Goal: Information Seeking & Learning: Understand process/instructions

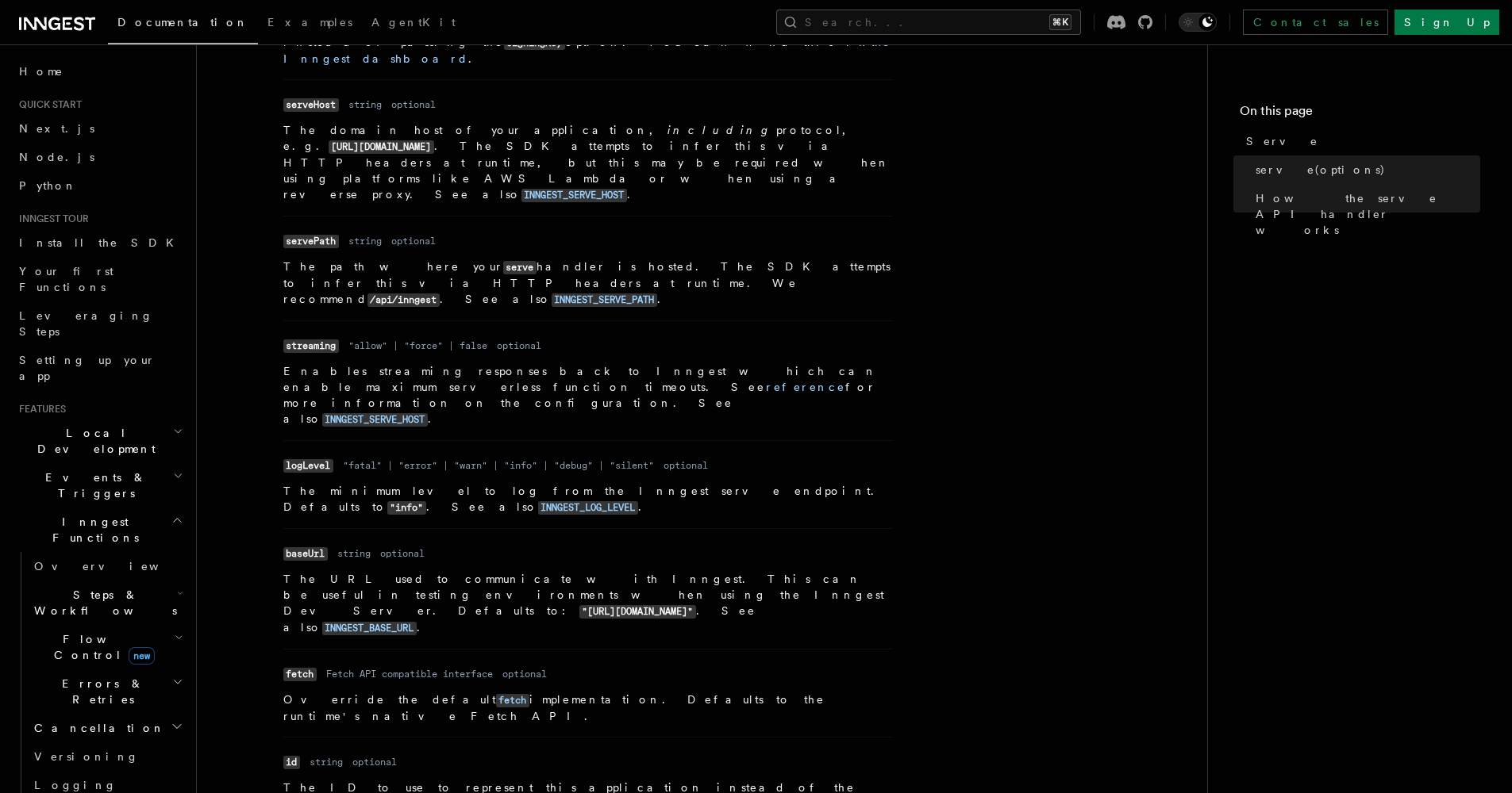
scroll to position [933, 0]
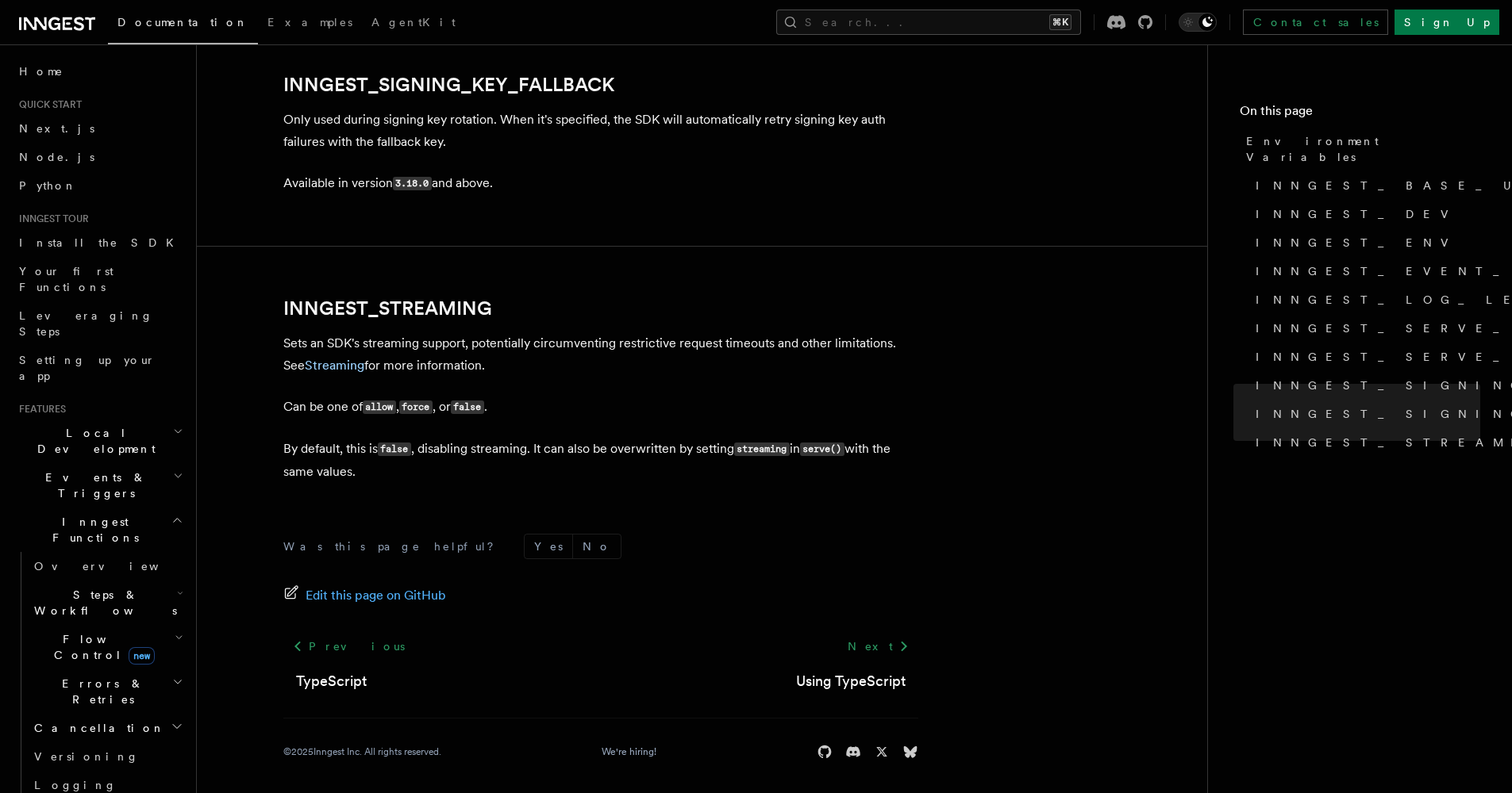
scroll to position [2681, 0]
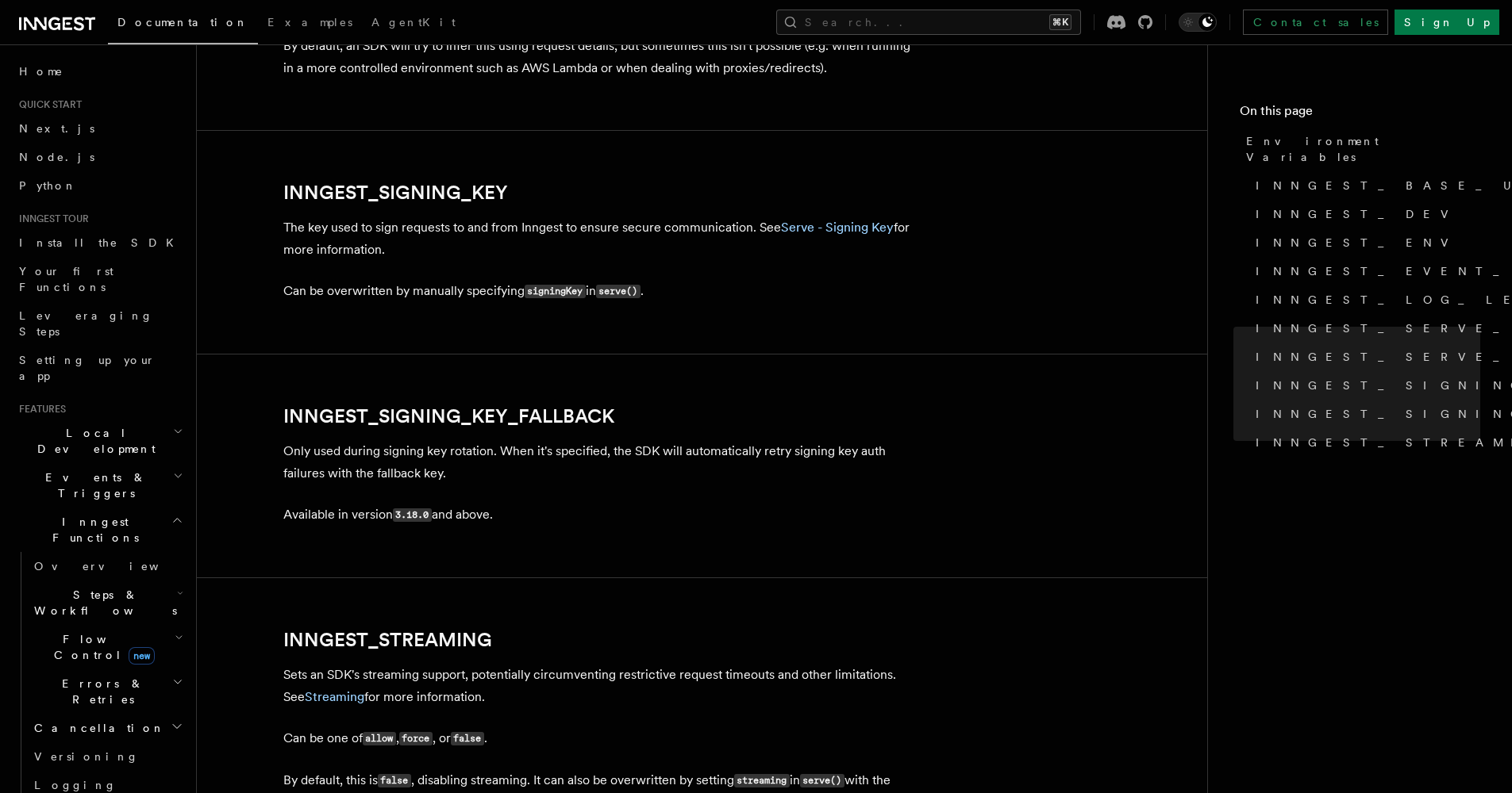
click at [381, 459] on p "Only used during signing key rotation. When it's specified, the SDK will automa…" at bounding box center [601, 462] width 635 height 45
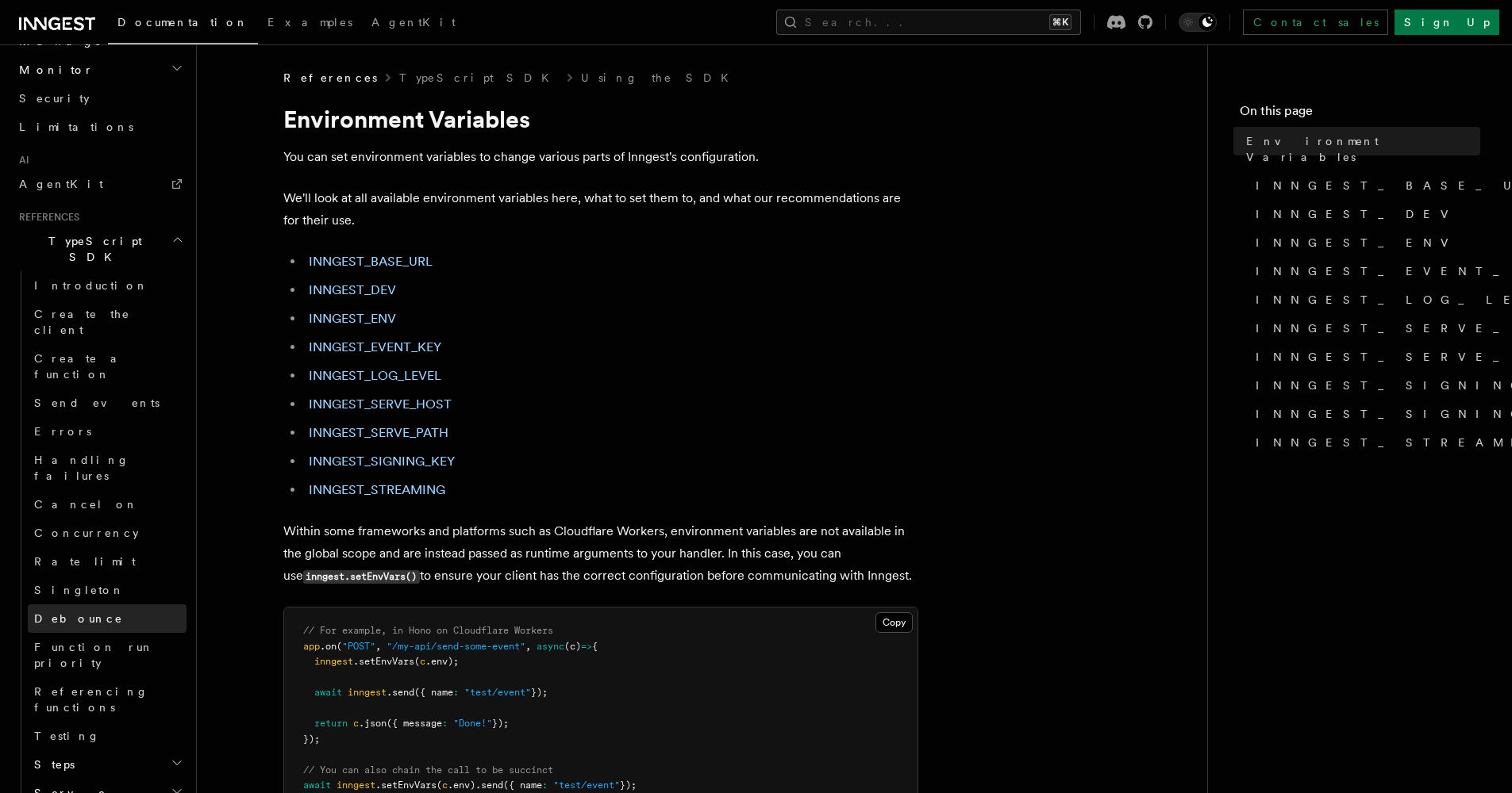
scroll to position [925, 0]
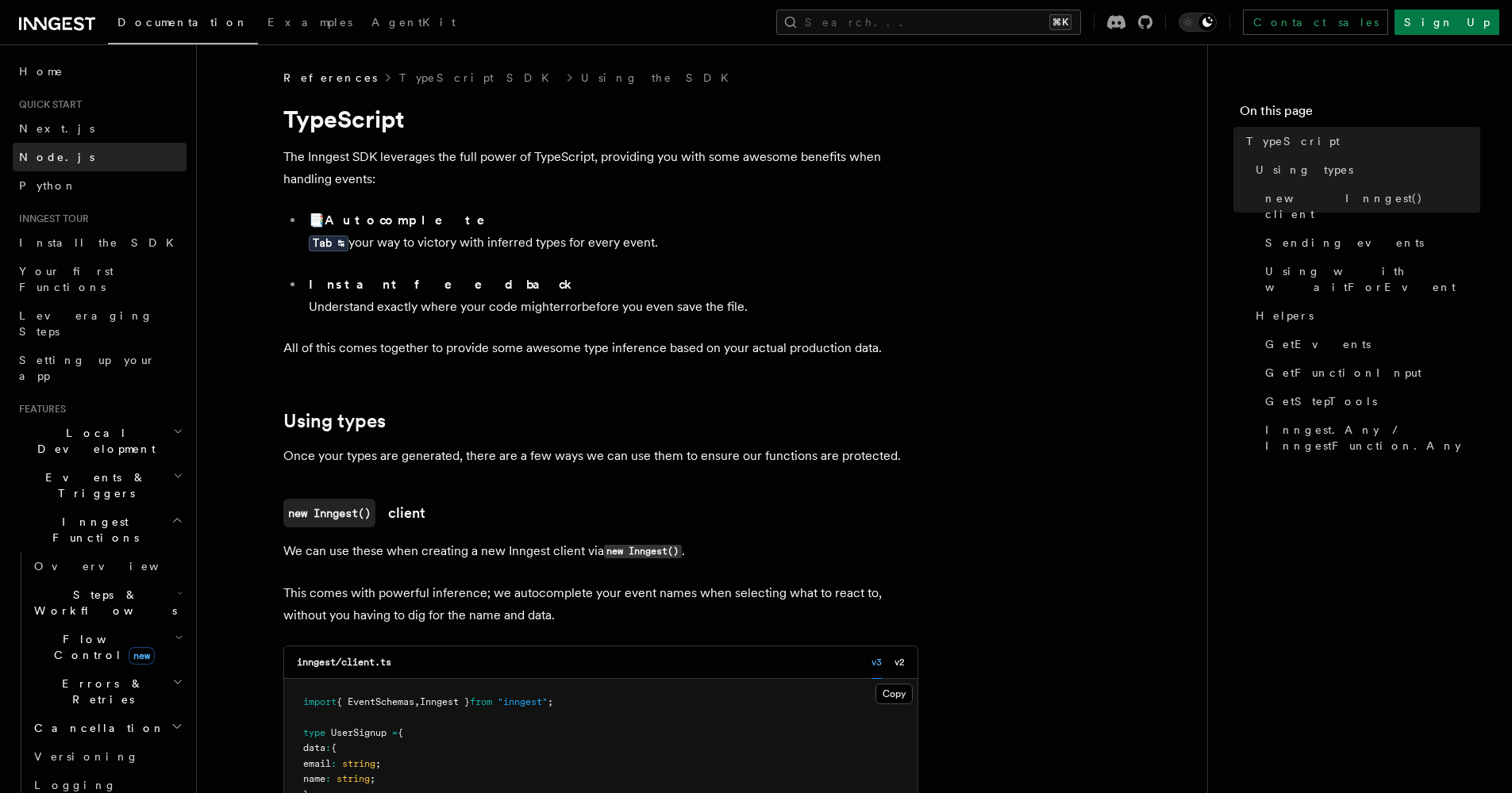
click at [125, 152] on link "Node.js" at bounding box center [99, 157] width 174 height 28
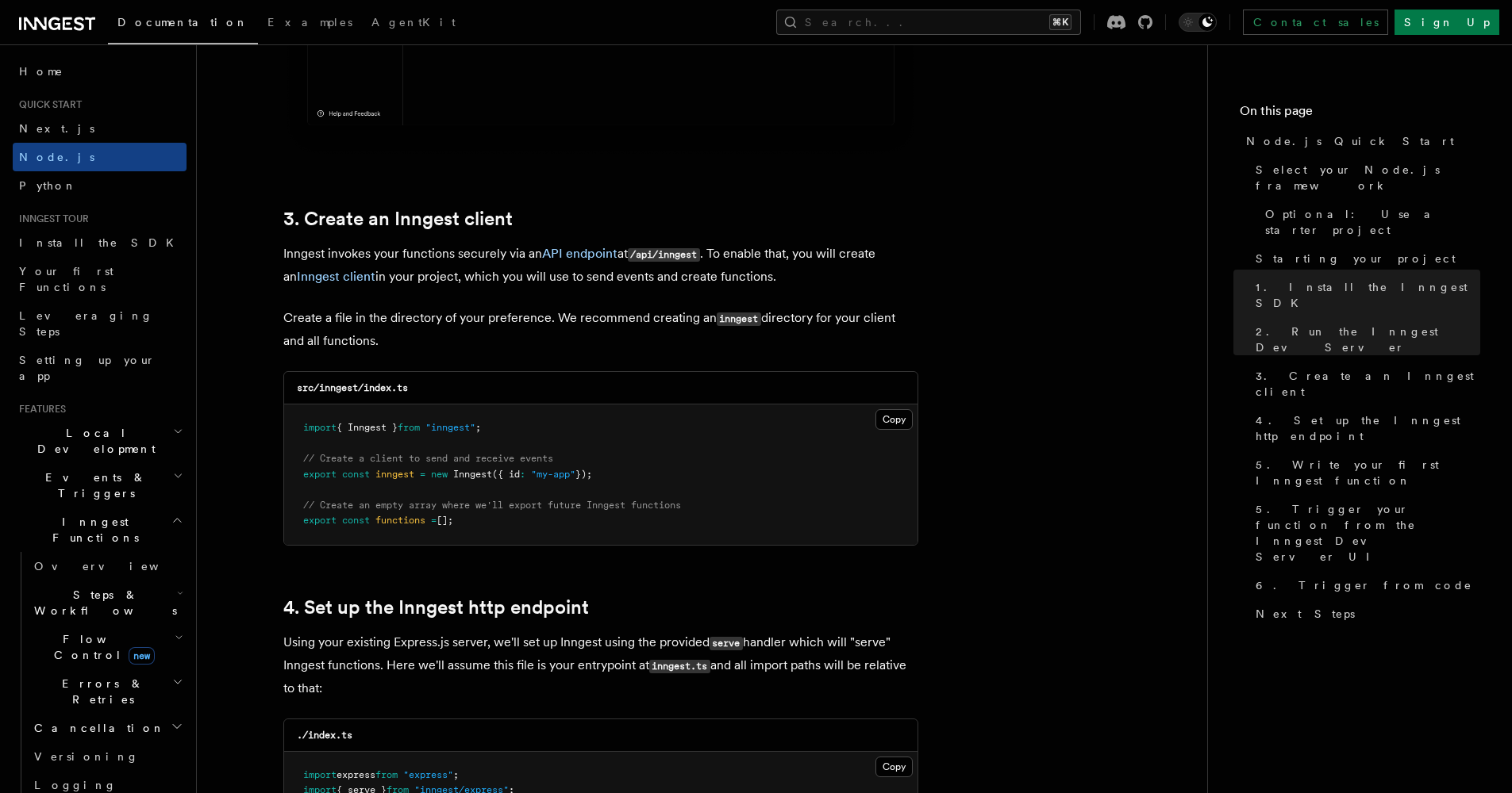
scroll to position [2197, 0]
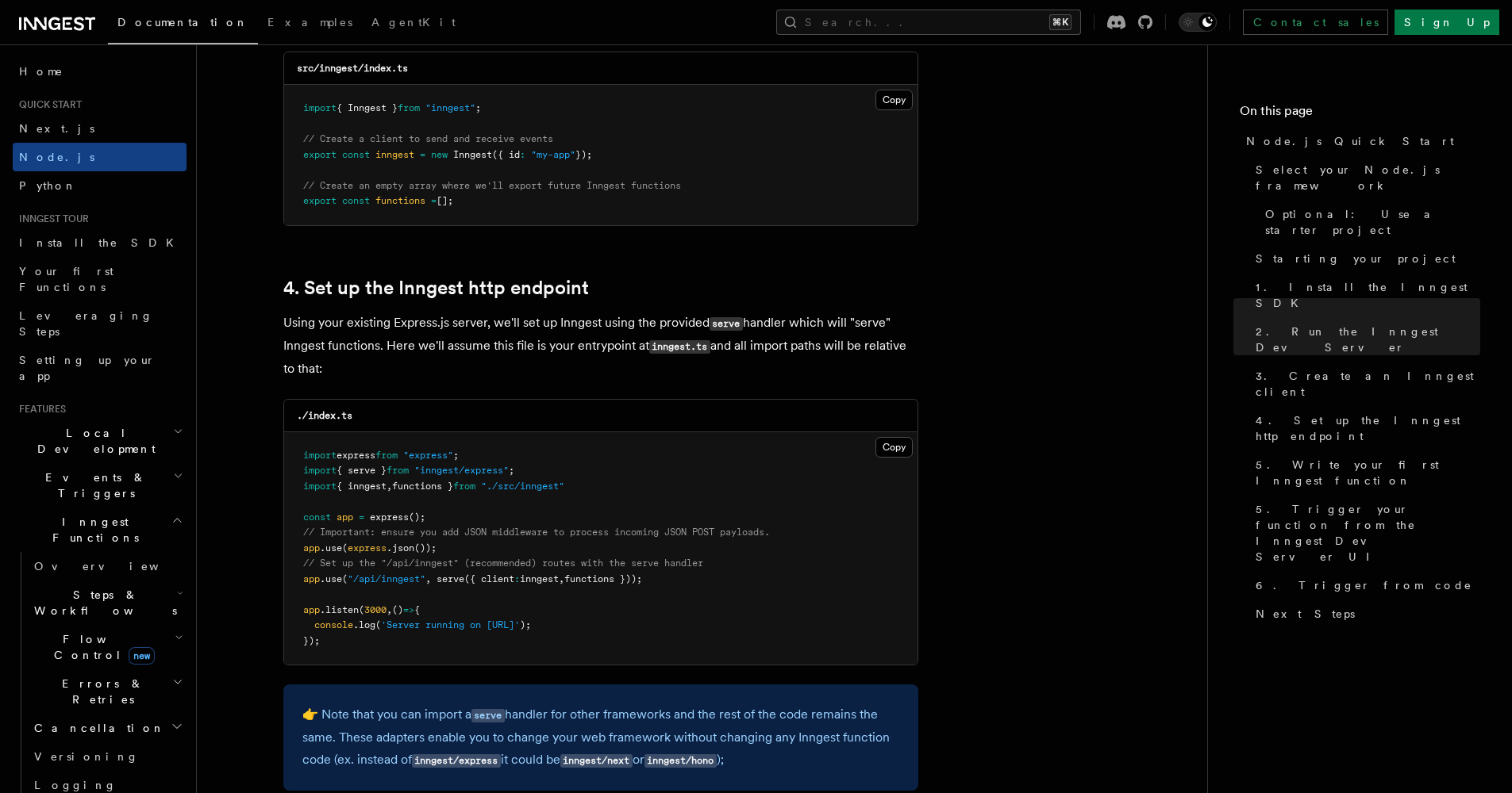
click at [537, 573] on span "inngest" at bounding box center [539, 578] width 39 height 11
click at [609, 574] on span "functions }));" at bounding box center [604, 578] width 78 height 11
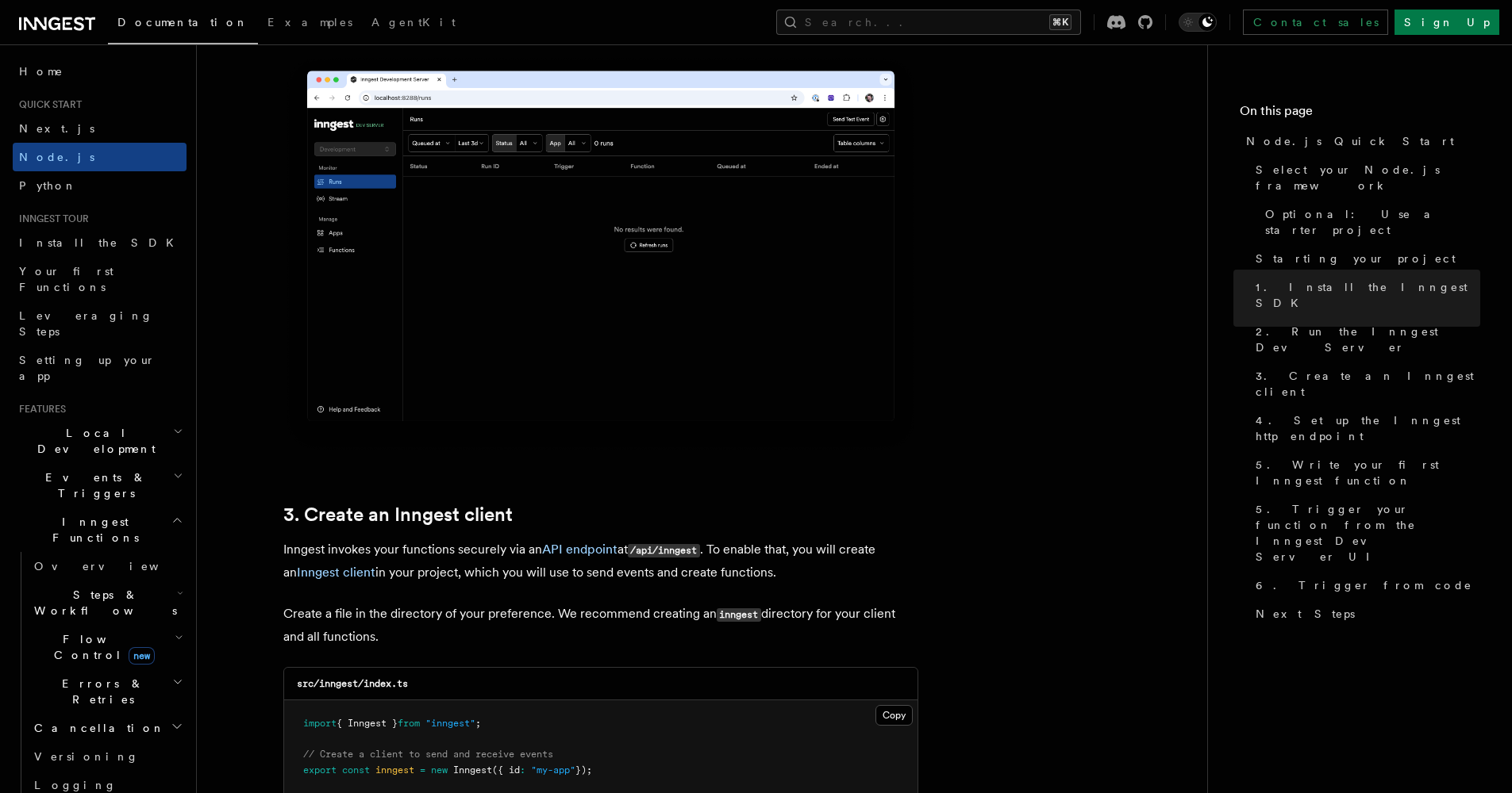
scroll to position [1658, 0]
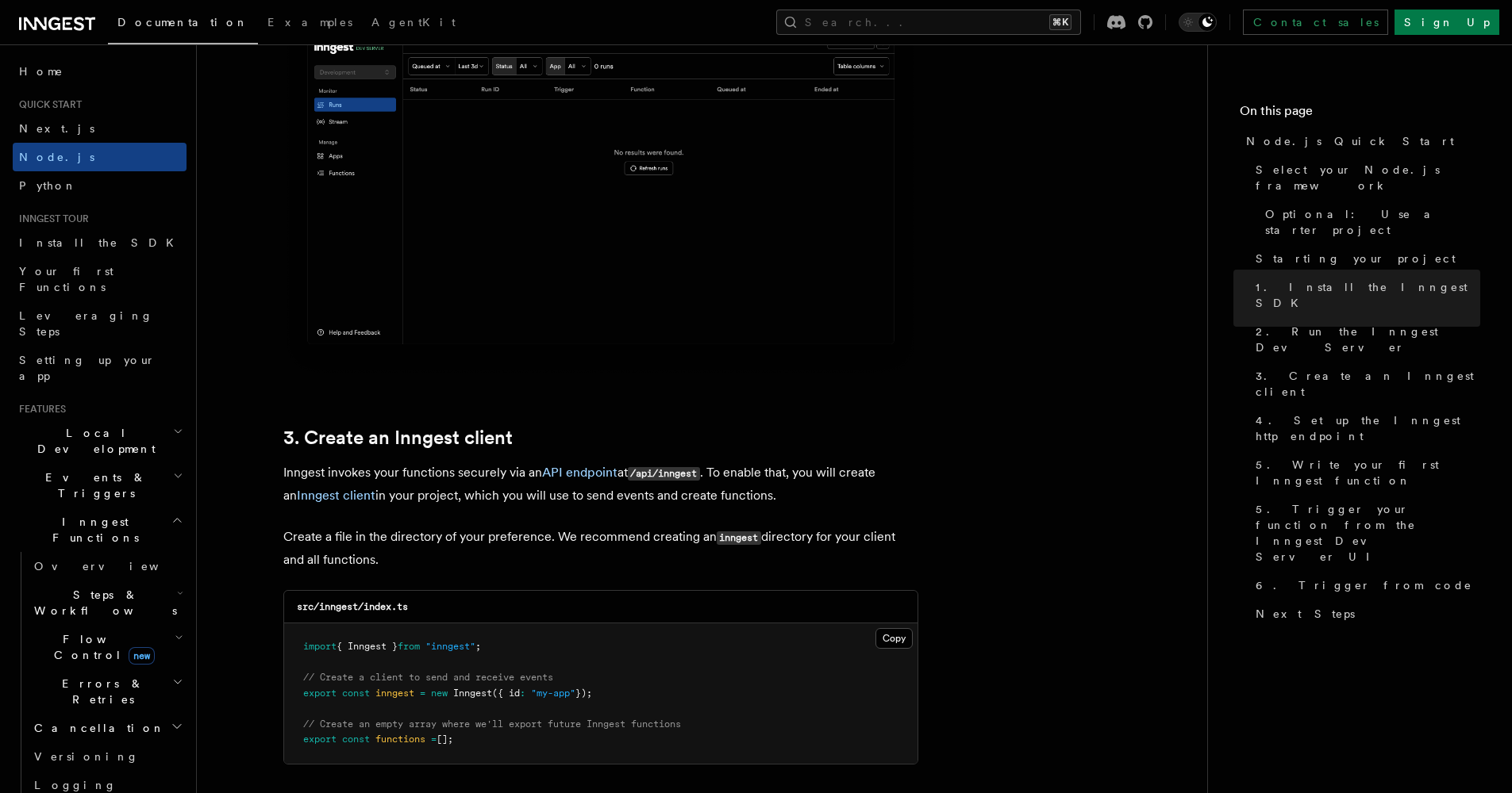
click at [43, 17] on icon at bounding box center [57, 24] width 76 height 19
